Goal: Communication & Community: Answer question/provide support

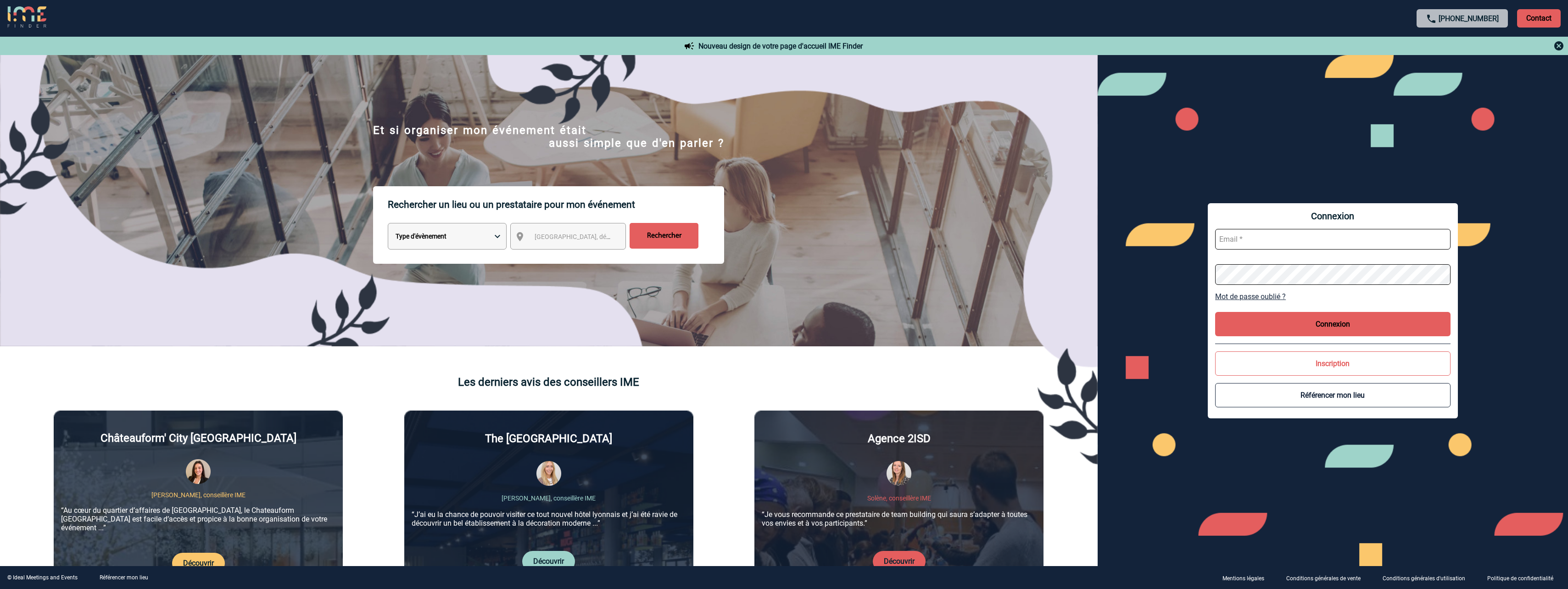
click at [1241, 241] on input "text" at bounding box center [1333, 238] width 236 height 20
paste input "LaurenceLucieFrancoise.Boucher@pfizer.com"
type input "LaurenceLucieFrancoise.Boucher@pfizer.com"
click at [1413, 326] on button "Connexion" at bounding box center [1333, 323] width 236 height 24
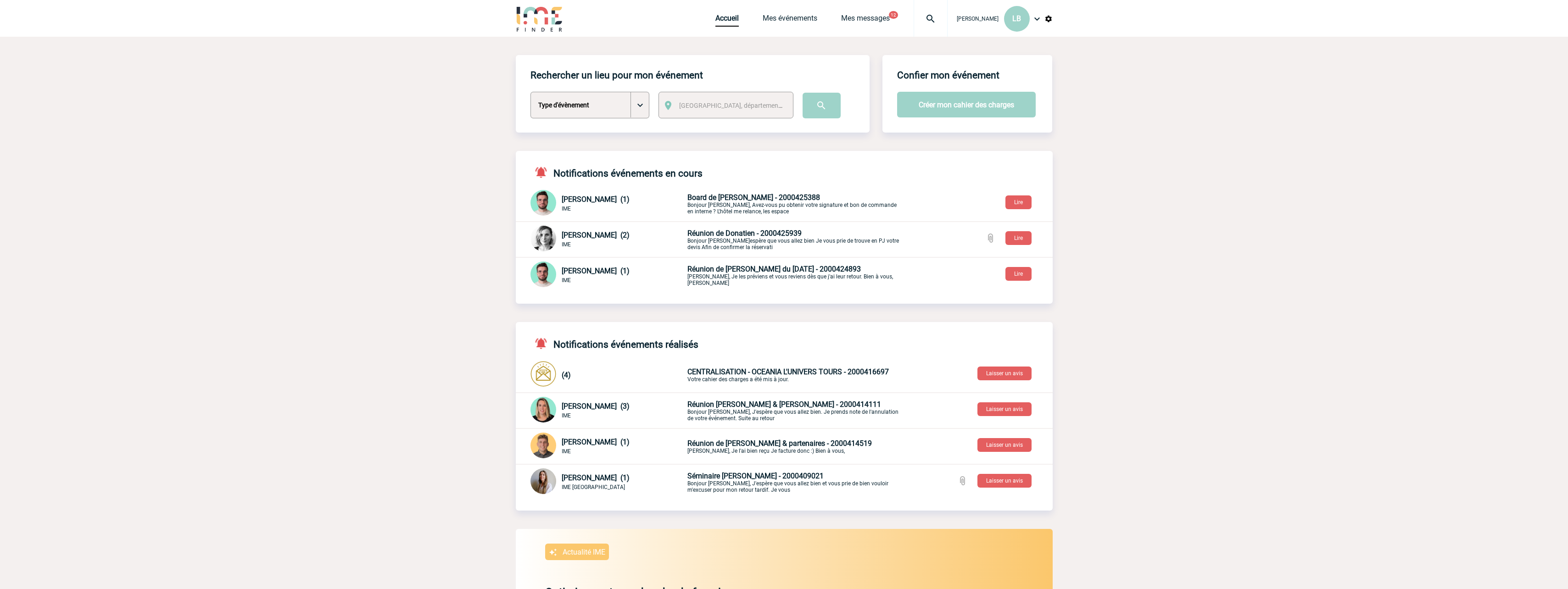
click at [750, 200] on span "Board de [PERSON_NAME] - 2000425388" at bounding box center [754, 197] width 132 height 9
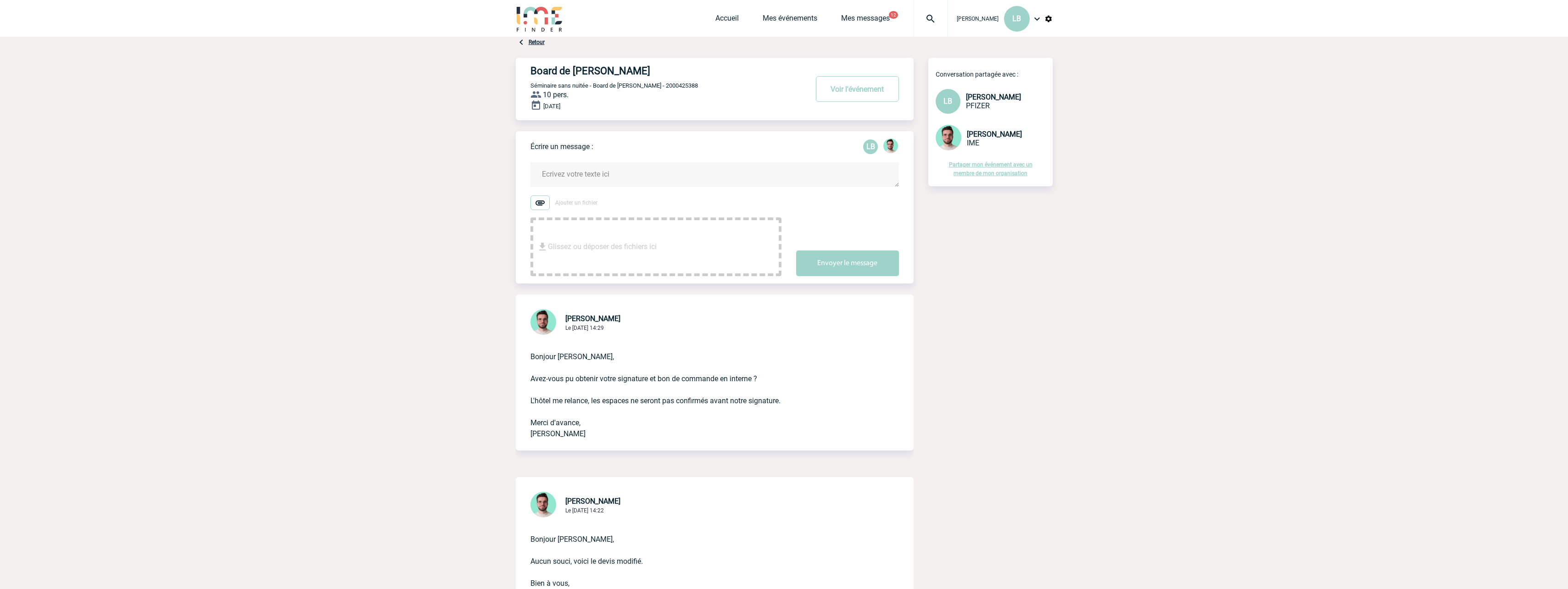
click at [540, 203] on img at bounding box center [540, 202] width 19 height 14
click at [0, 0] on input "Ajouter un fichier" at bounding box center [0, 0] width 0 height 0
click at [596, 180] on textarea at bounding box center [714, 174] width 368 height 24
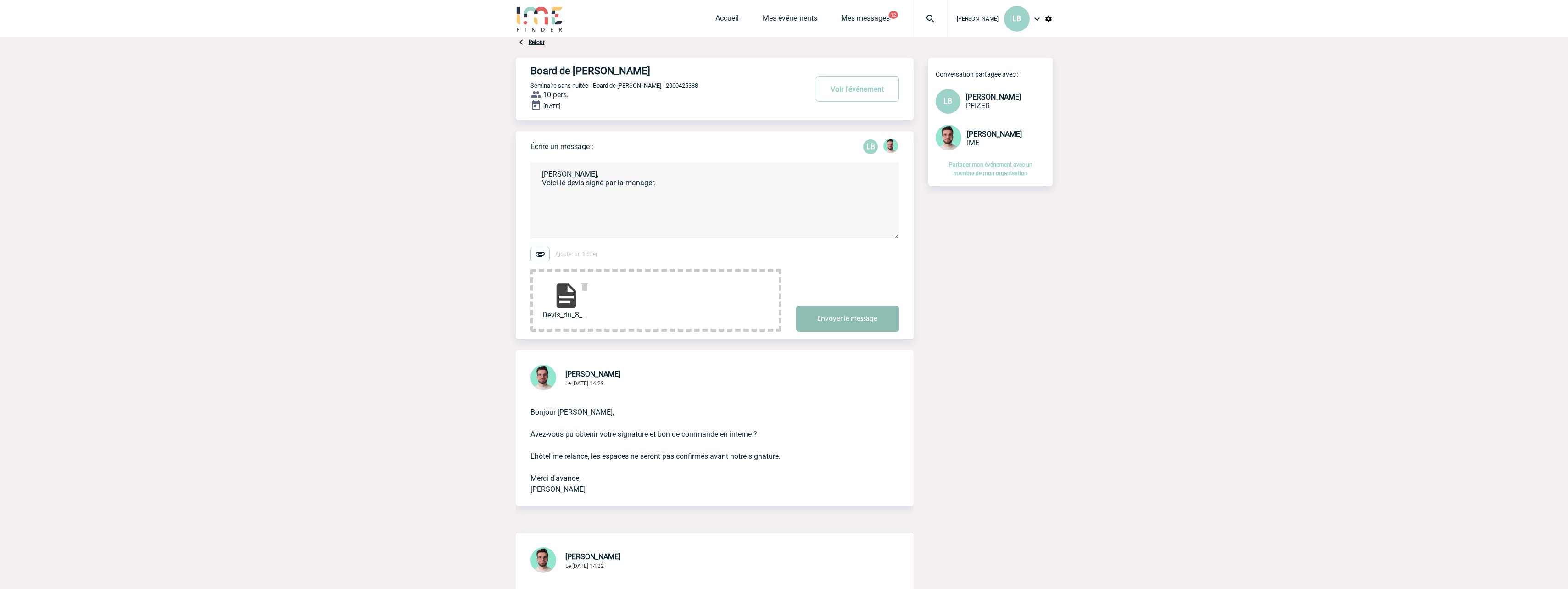
type textarea "Bonjour Benjamin, Voici le devis signé par la manager."
click at [850, 319] on button "Envoyer le message" at bounding box center [847, 319] width 102 height 26
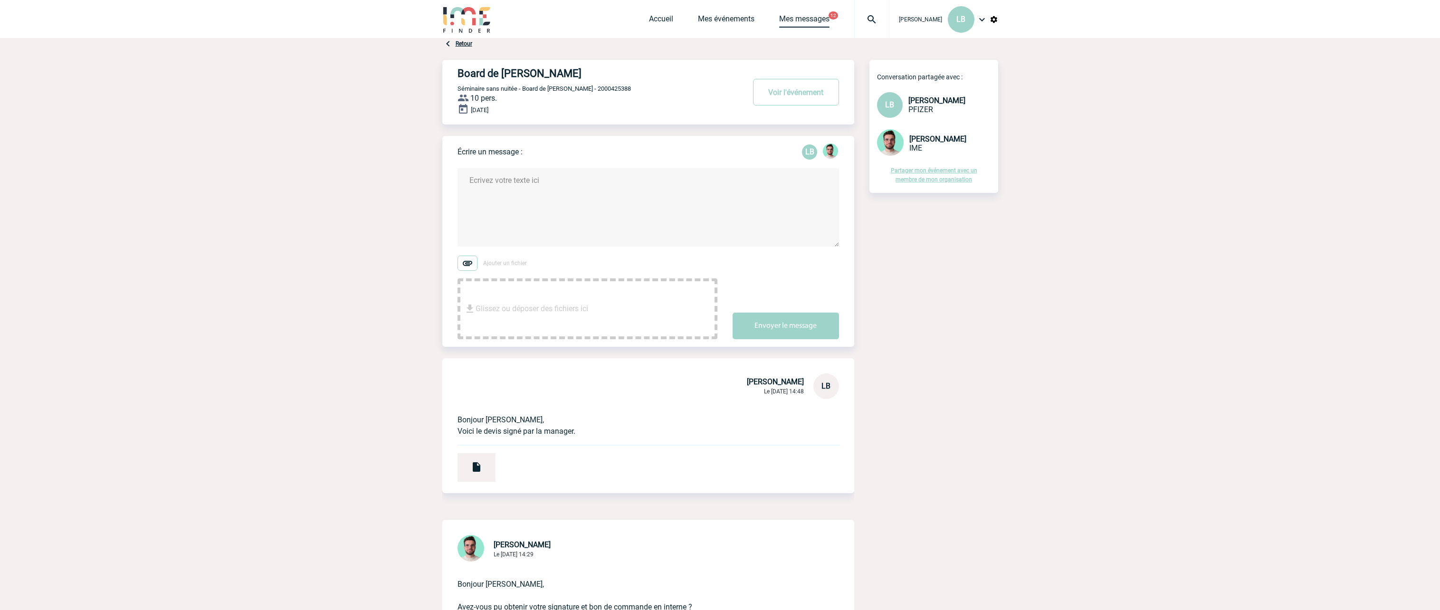
click at [816, 20] on link "Mes messages" at bounding box center [804, 20] width 50 height 13
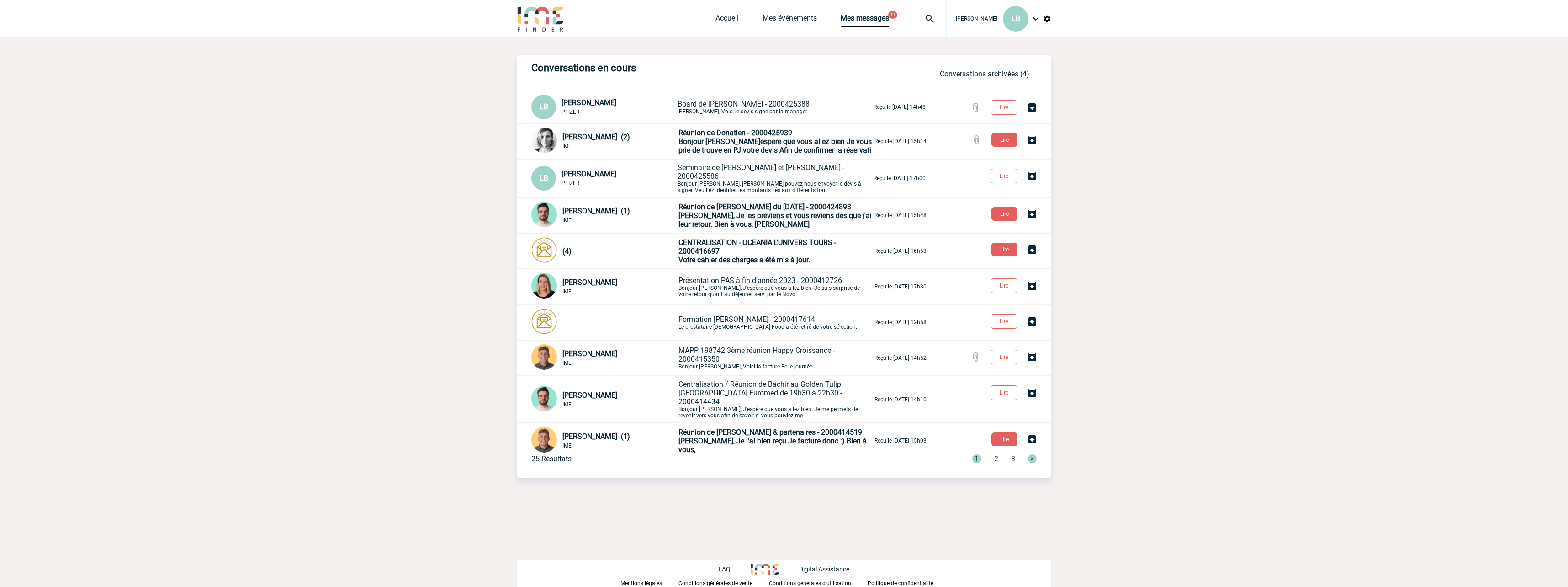
click at [746, 138] on span "Bonjour [PERSON_NAME]espère que vous allez bien Je vous prie de trouve en PJ vo…" at bounding box center [774, 146] width 193 height 17
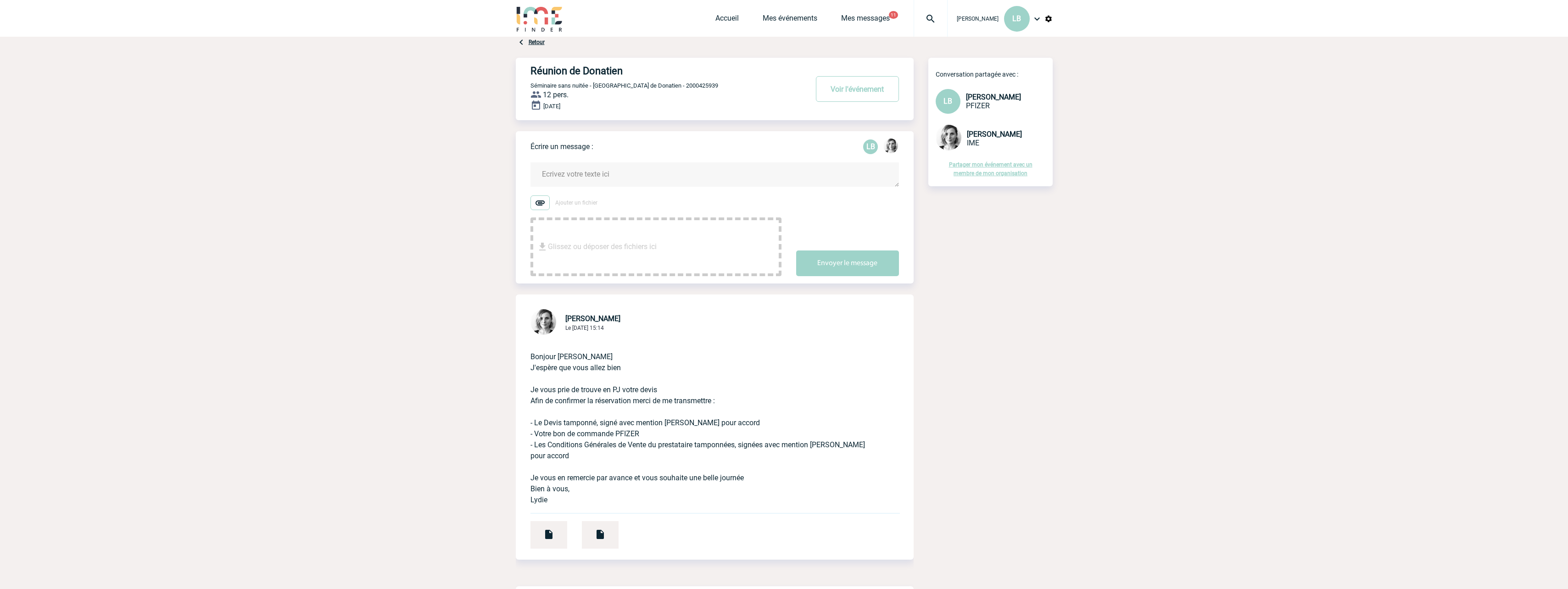
click at [539, 208] on img at bounding box center [540, 202] width 19 height 14
click at [0, 0] on input "Ajouter un fichier" at bounding box center [0, 0] width 0 height 0
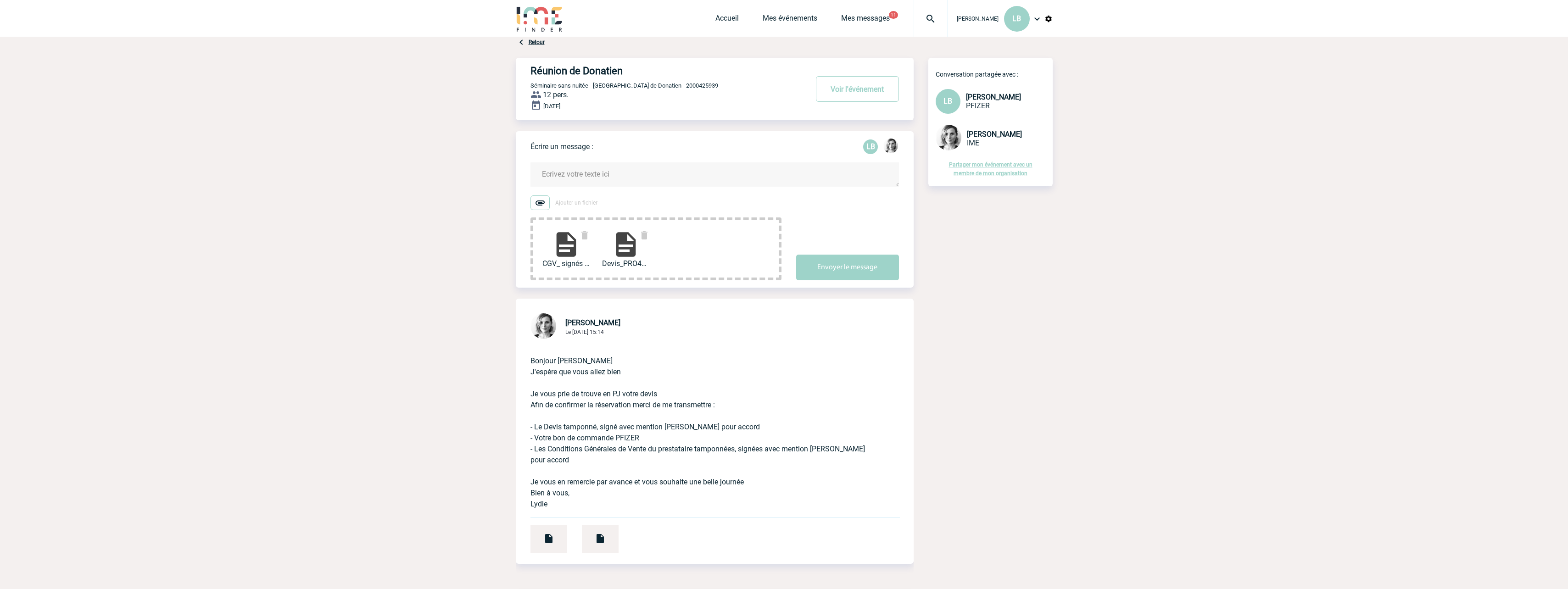
click at [575, 175] on textarea at bounding box center [714, 174] width 368 height 24
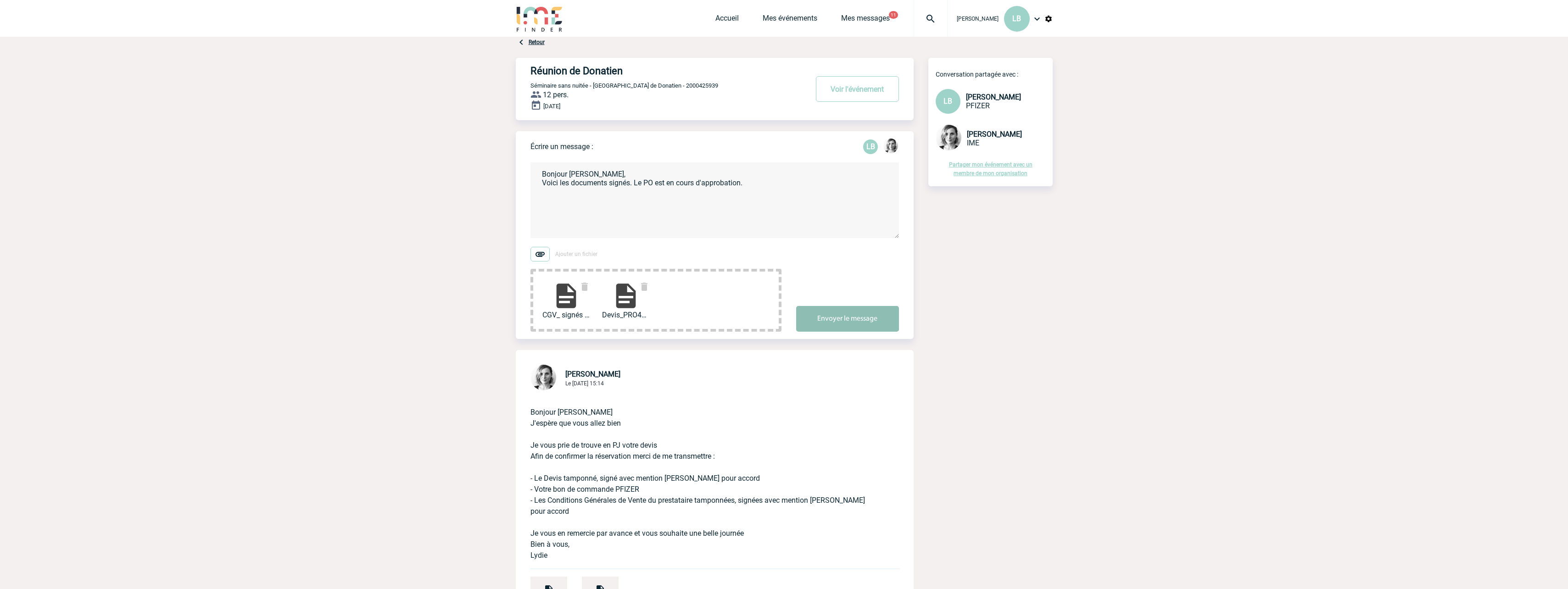
type textarea "Bonjour [PERSON_NAME], Voici les documents signés. Le PO est en cours d'approba…"
click at [870, 322] on button "Envoyer le message" at bounding box center [847, 319] width 102 height 26
